Goal: Entertainment & Leisure: Consume media (video, audio)

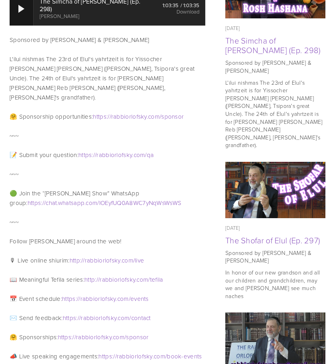
scroll to position [200, 0]
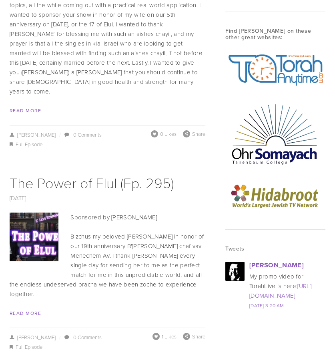
scroll to position [840, 0]
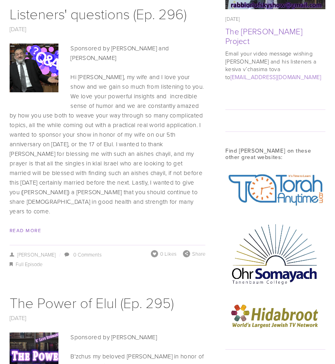
click at [49, 51] on img at bounding box center [34, 68] width 73 height 49
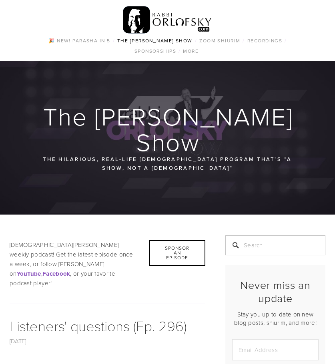
scroll to position [200, 0]
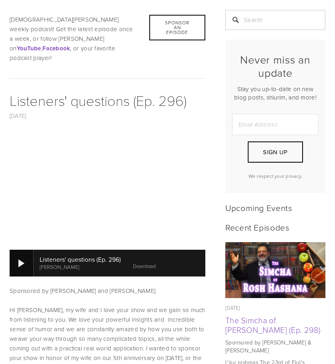
click at [17, 252] on div at bounding box center [22, 263] width 24 height 26
